Goal: Contribute content: Contribute content

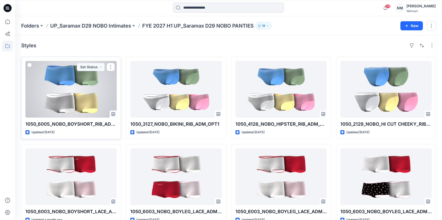
click at [89, 128] on div "1050_6005_NOBO_BOYSHORT_RIB_ADM_OPT1 Updated [DATE] Set Status" at bounding box center [71, 98] width 100 height 82
click at [72, 96] on div at bounding box center [70, 89] width 91 height 57
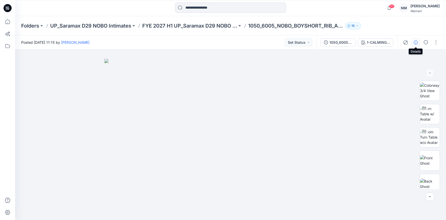
click at [416, 43] on icon "button" at bounding box center [416, 42] width 4 height 4
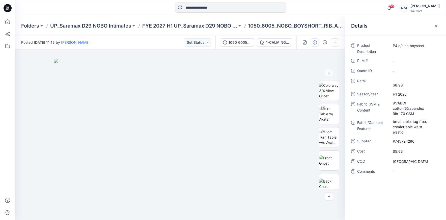
click at [335, 42] on button "button" at bounding box center [335, 42] width 8 height 8
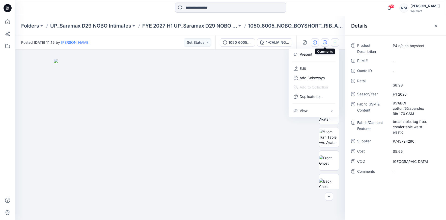
click at [326, 42] on icon "button" at bounding box center [325, 42] width 4 height 4
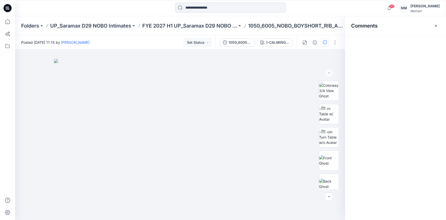
click at [326, 43] on icon "button" at bounding box center [325, 42] width 4 height 4
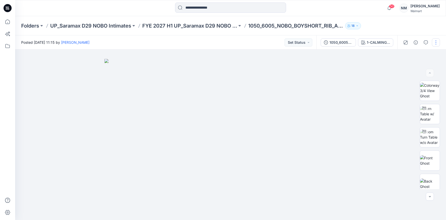
click at [437, 43] on button "button" at bounding box center [436, 42] width 8 height 8
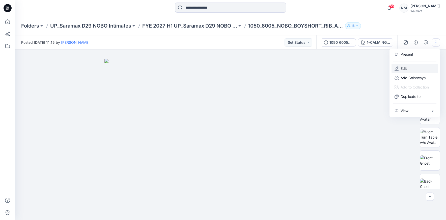
click at [407, 68] on p "Edit" at bounding box center [404, 68] width 6 height 5
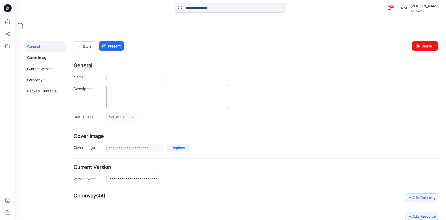
type input "**********"
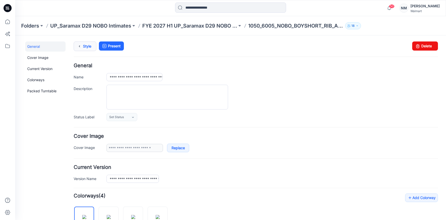
click at [80, 48] on icon at bounding box center [79, 46] width 7 height 9
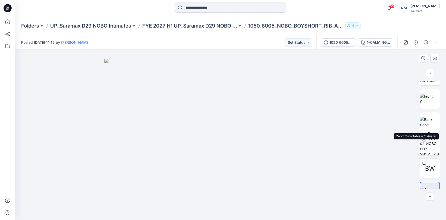
scroll to position [74, 0]
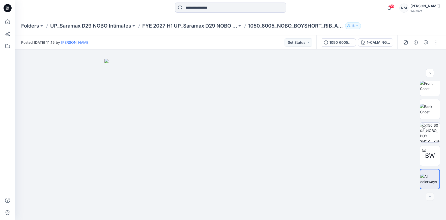
click at [374, 10] on div "50 Notifications Your style 1050_6005_NOBO_BOYSHORT_RIB_ADM_OPT1 is ready 1 min…" at bounding box center [230, 8] width 431 height 11
click at [416, 43] on icon "button" at bounding box center [416, 42] width 4 height 4
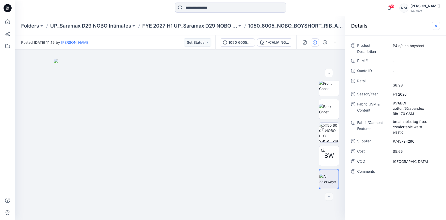
click at [437, 26] on icon "button" at bounding box center [436, 25] width 2 height 2
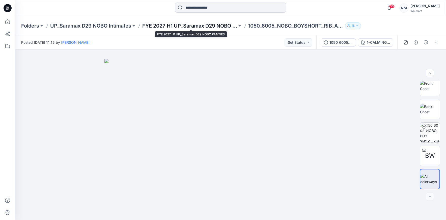
click at [226, 25] on p "FYE 2027 H1 UP_Saramax D29 NOBO PANTIES" at bounding box center [189, 25] width 95 height 7
